Goal: Register for event/course

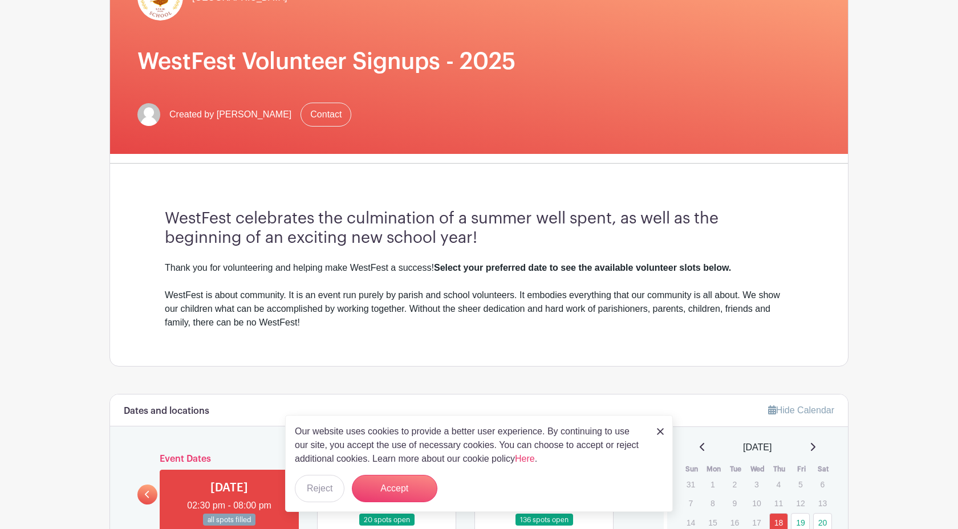
scroll to position [151, 0]
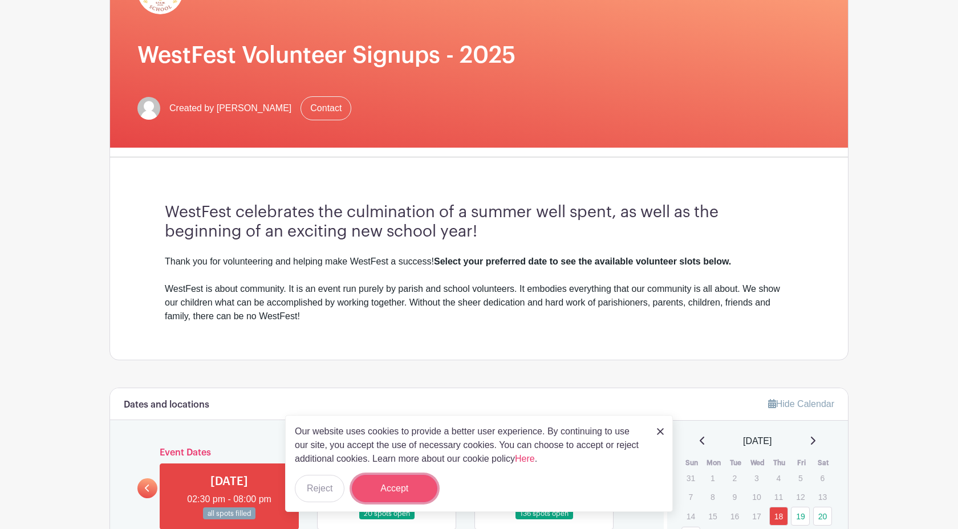
click at [389, 486] on button "Accept" at bounding box center [395, 488] width 86 height 27
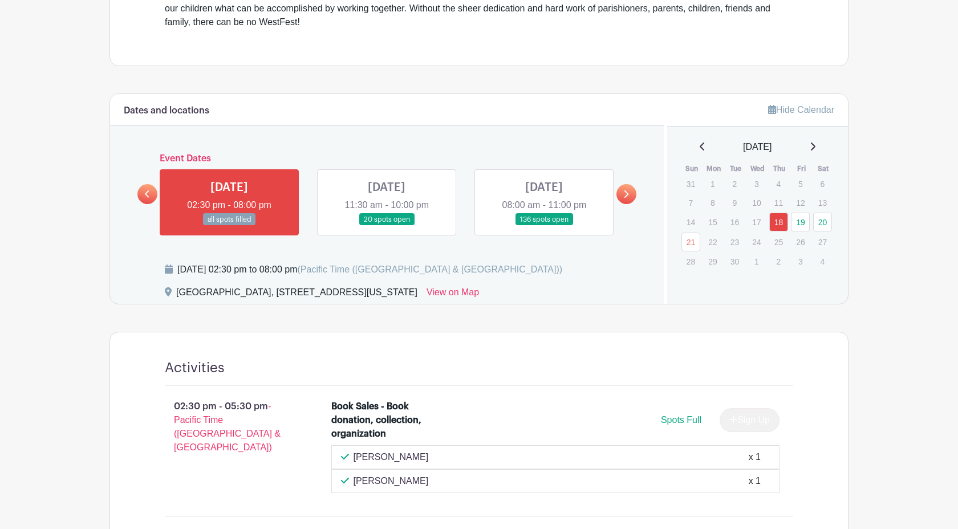
scroll to position [443, 0]
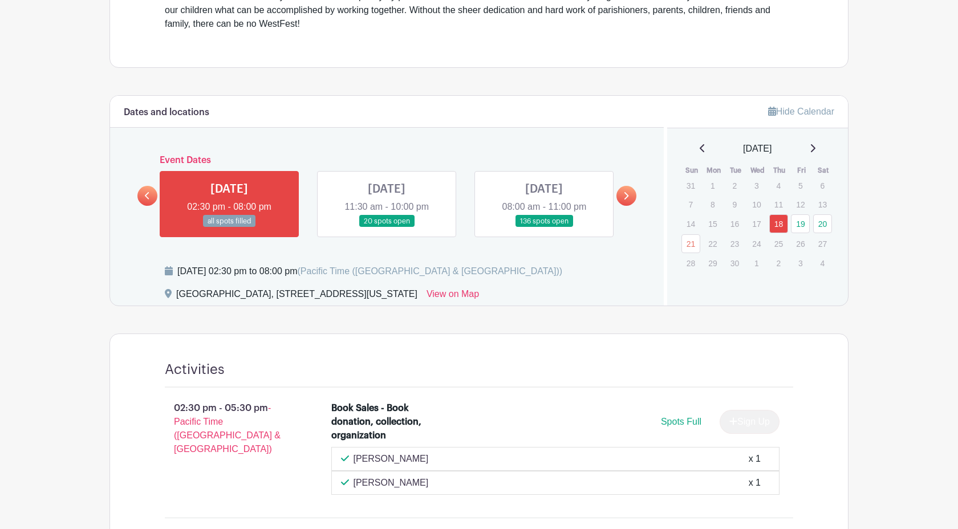
click at [387, 227] on link at bounding box center [387, 227] width 0 height 0
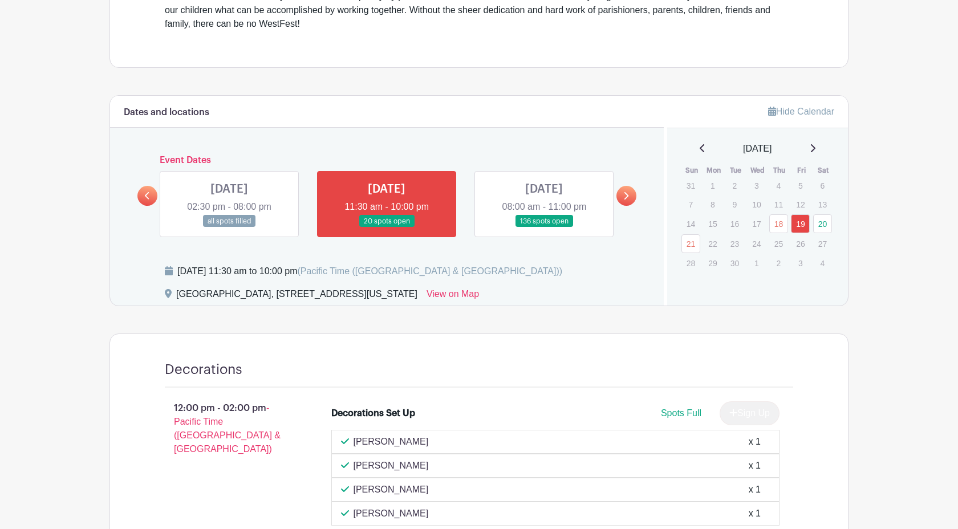
click at [544, 227] on link at bounding box center [544, 227] width 0 height 0
click at [624, 196] on icon at bounding box center [625, 196] width 5 height 9
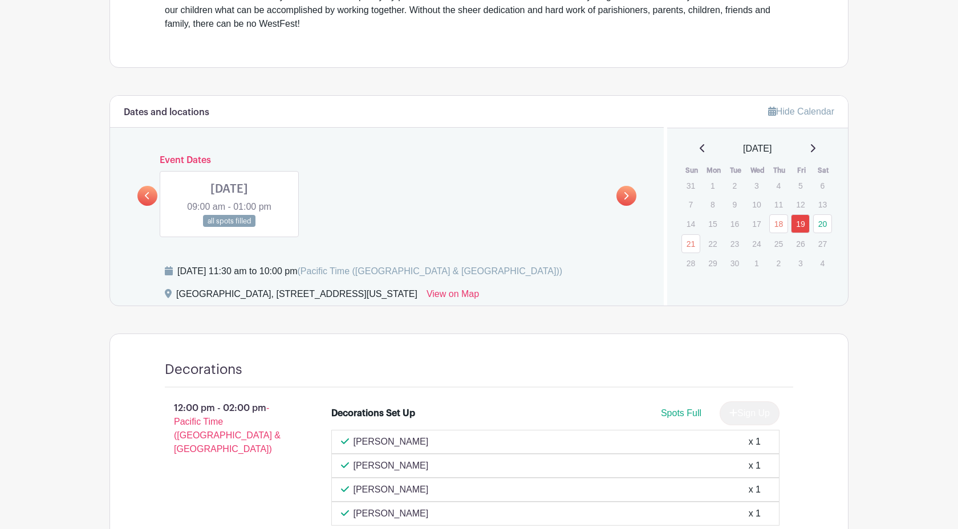
click at [150, 195] on link at bounding box center [147, 196] width 20 height 20
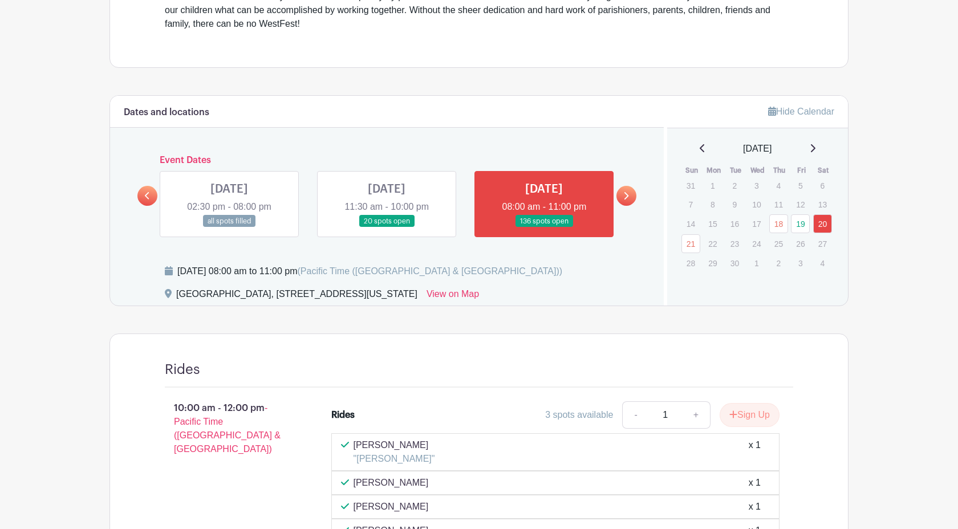
click at [544, 227] on link at bounding box center [544, 227] width 0 height 0
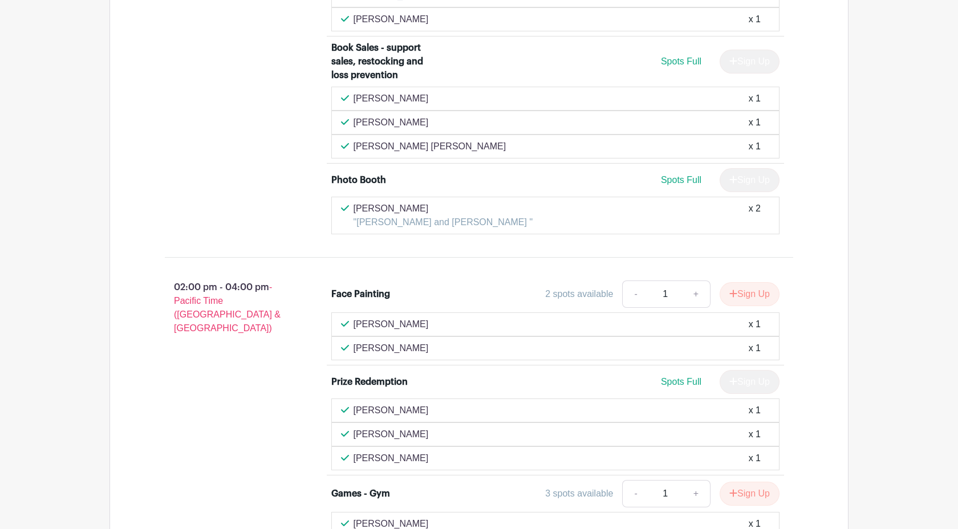
scroll to position [3095, 0]
click at [746, 284] on button "Sign Up" at bounding box center [749, 296] width 60 height 24
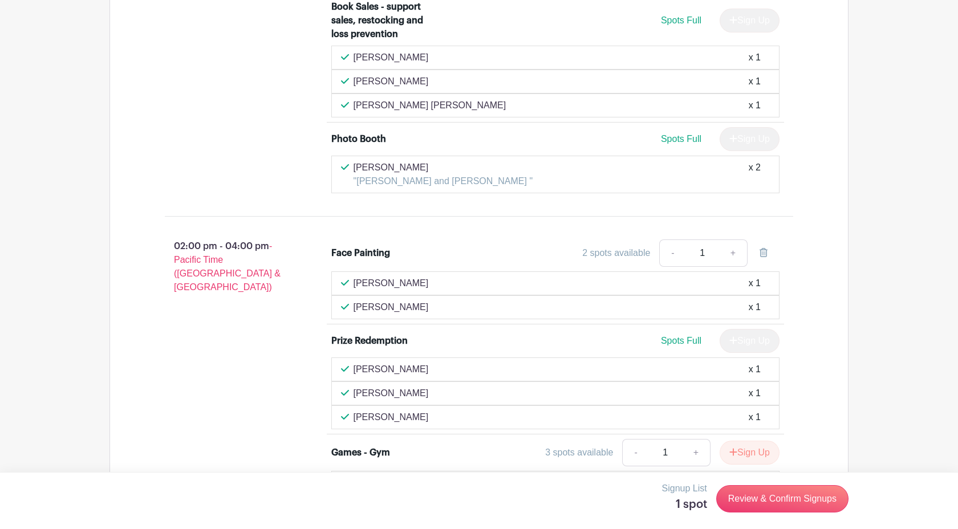
scroll to position [3135, 0]
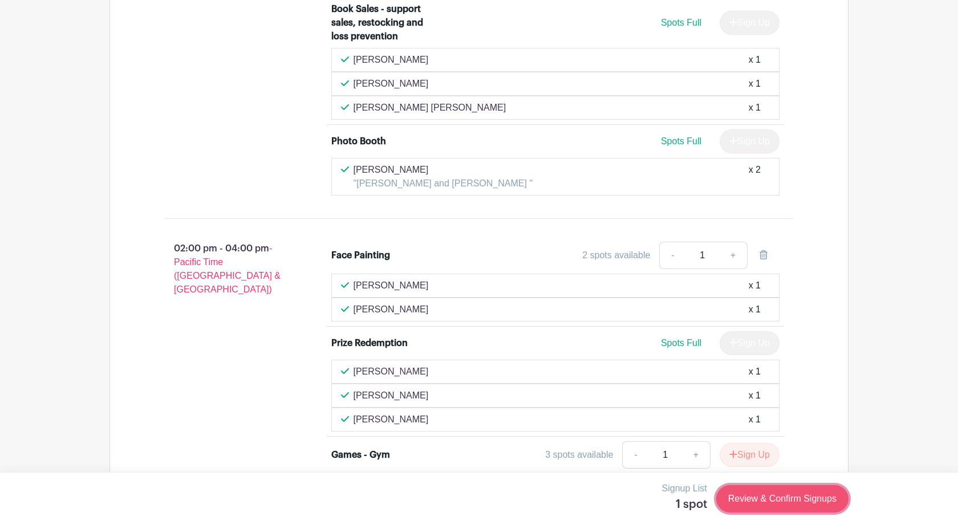
click at [783, 494] on link "Review & Confirm Signups" at bounding box center [782, 498] width 132 height 27
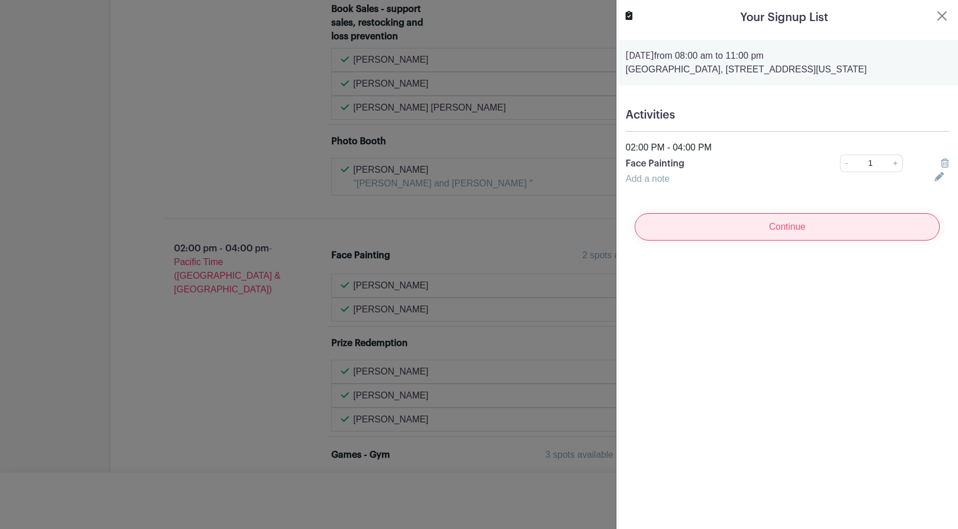
click at [786, 233] on input "Continue" at bounding box center [787, 226] width 305 height 27
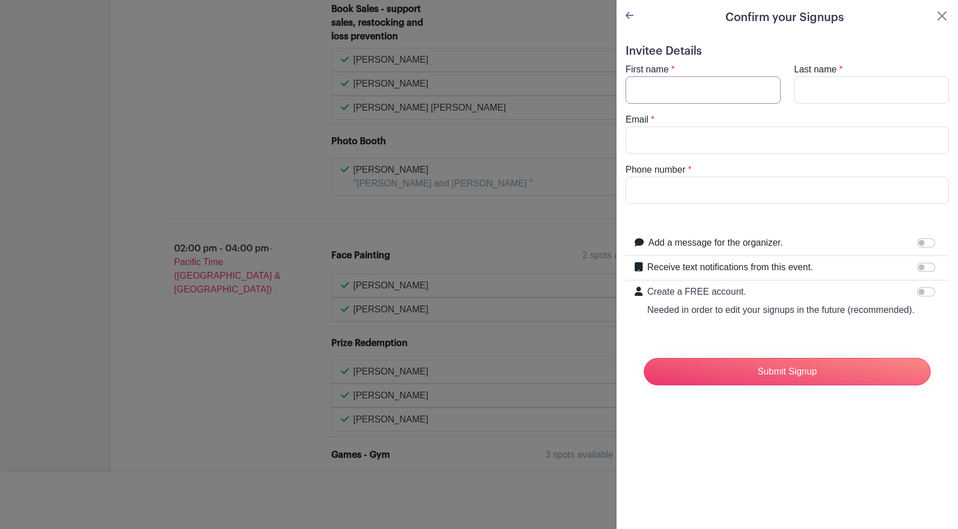
click at [704, 95] on input "First name" at bounding box center [702, 89] width 155 height 27
type input "[PERSON_NAME]"
click at [693, 141] on input "Email" at bounding box center [786, 140] width 323 height 27
type input "[EMAIL_ADDRESS][DOMAIN_NAME]"
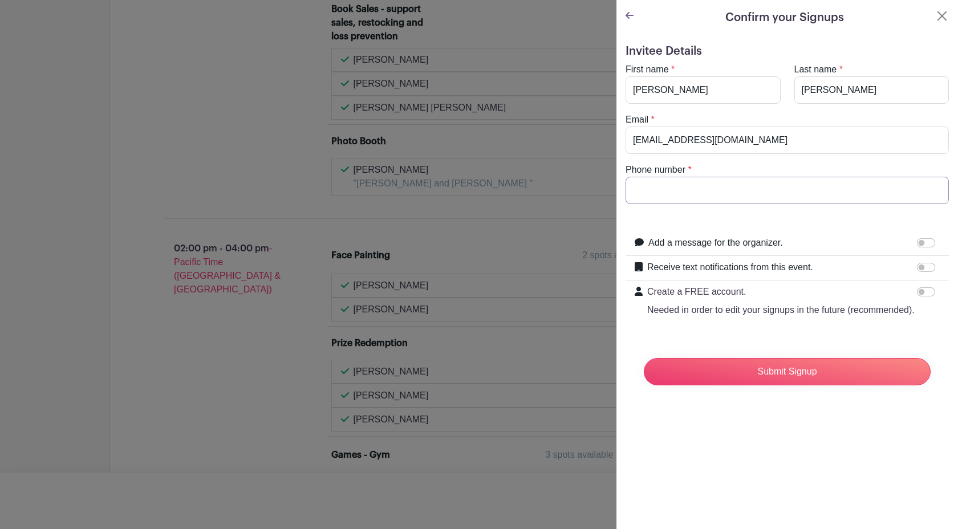
click at [655, 192] on input "Phone number" at bounding box center [786, 190] width 323 height 27
type input "[PHONE_NUMBER]"
click at [758, 378] on input "Submit Signup" at bounding box center [787, 371] width 287 height 27
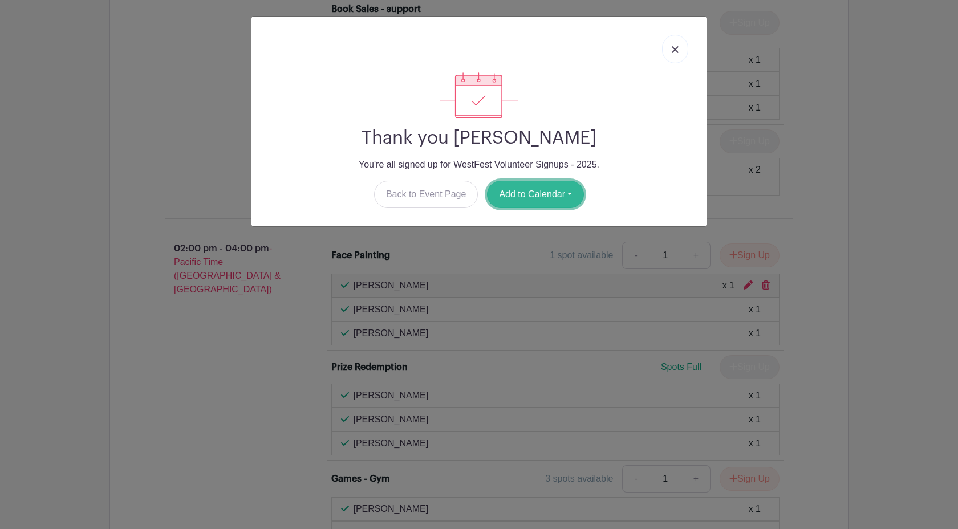
click at [545, 194] on button "Add to Calendar" at bounding box center [535, 194] width 97 height 27
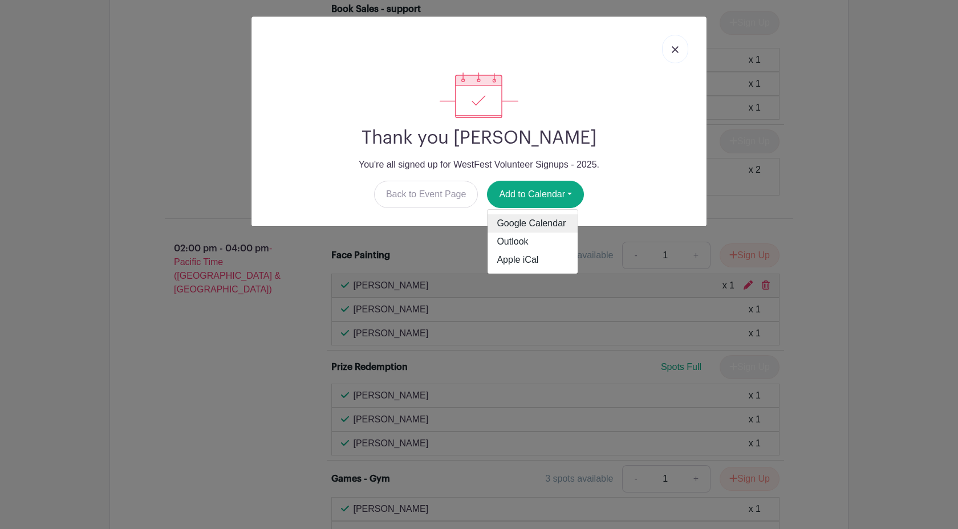
click at [542, 218] on link "Google Calendar" at bounding box center [532, 223] width 90 height 18
click at [677, 54] on link at bounding box center [675, 49] width 26 height 29
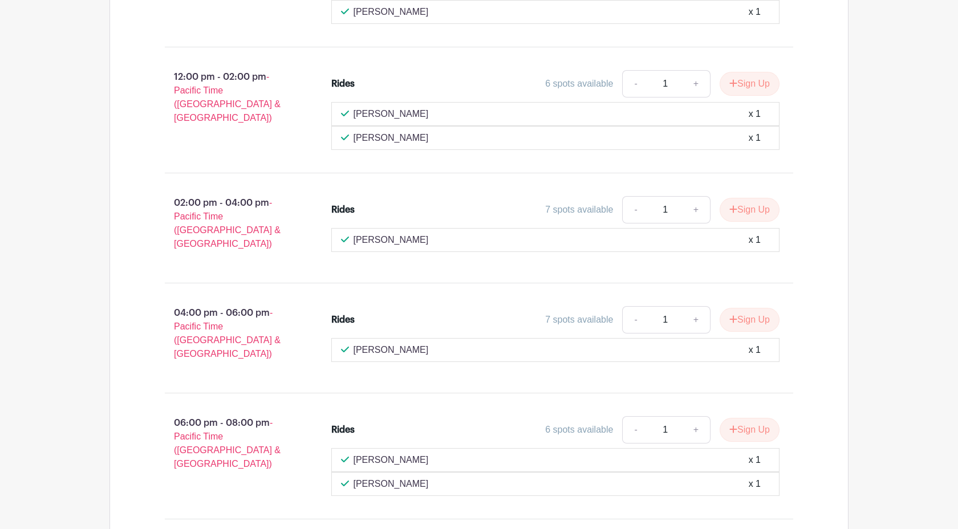
scroll to position [985, 0]
